Goal: Use online tool/utility: Utilize a website feature to perform a specific function

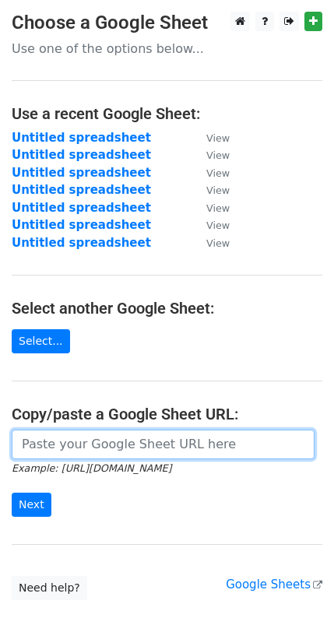
click at [76, 443] on input "url" at bounding box center [163, 445] width 303 height 30
paste input "https://docs.google.com/spreadsheets/d/1ATW_4OLuOmD1QDmvAR6DP3uLWiDePhuVpKWWhhX…"
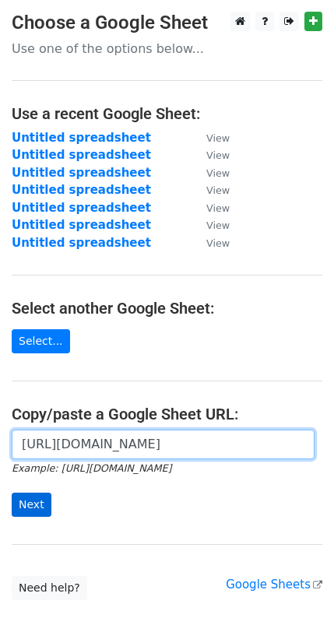
type input "https://docs.google.com/spreadsheets/d/1ATW_4OLuOmD1QDmvAR6DP3uLWiDePhuVpKWWhhX…"
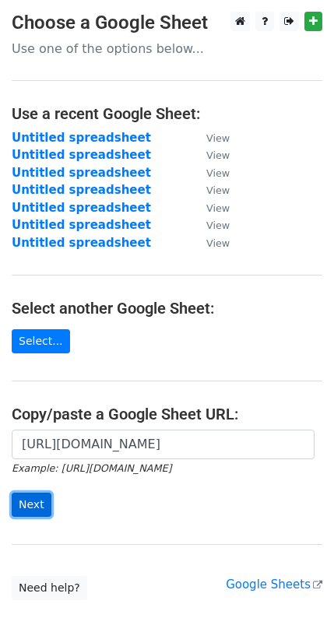
scroll to position [0, 0]
click at [26, 497] on input "Next" at bounding box center [32, 505] width 40 height 24
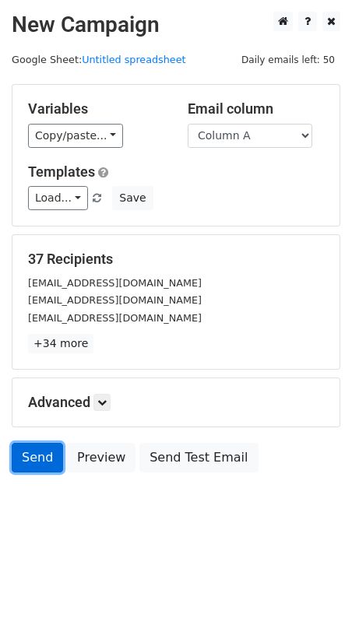
click at [37, 451] on link "Send" at bounding box center [37, 458] width 51 height 30
